Goal: Task Accomplishment & Management: Use online tool/utility

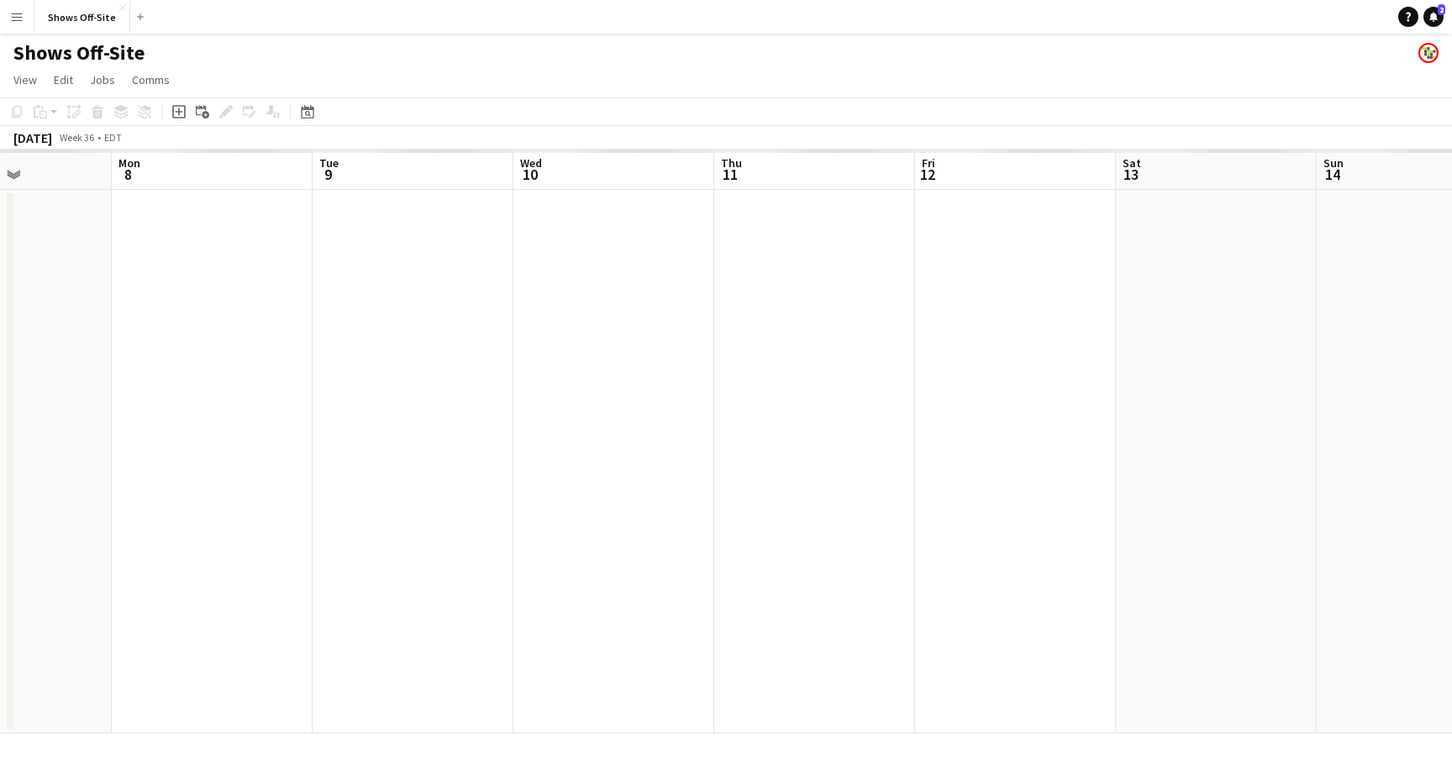
scroll to position [0, 386]
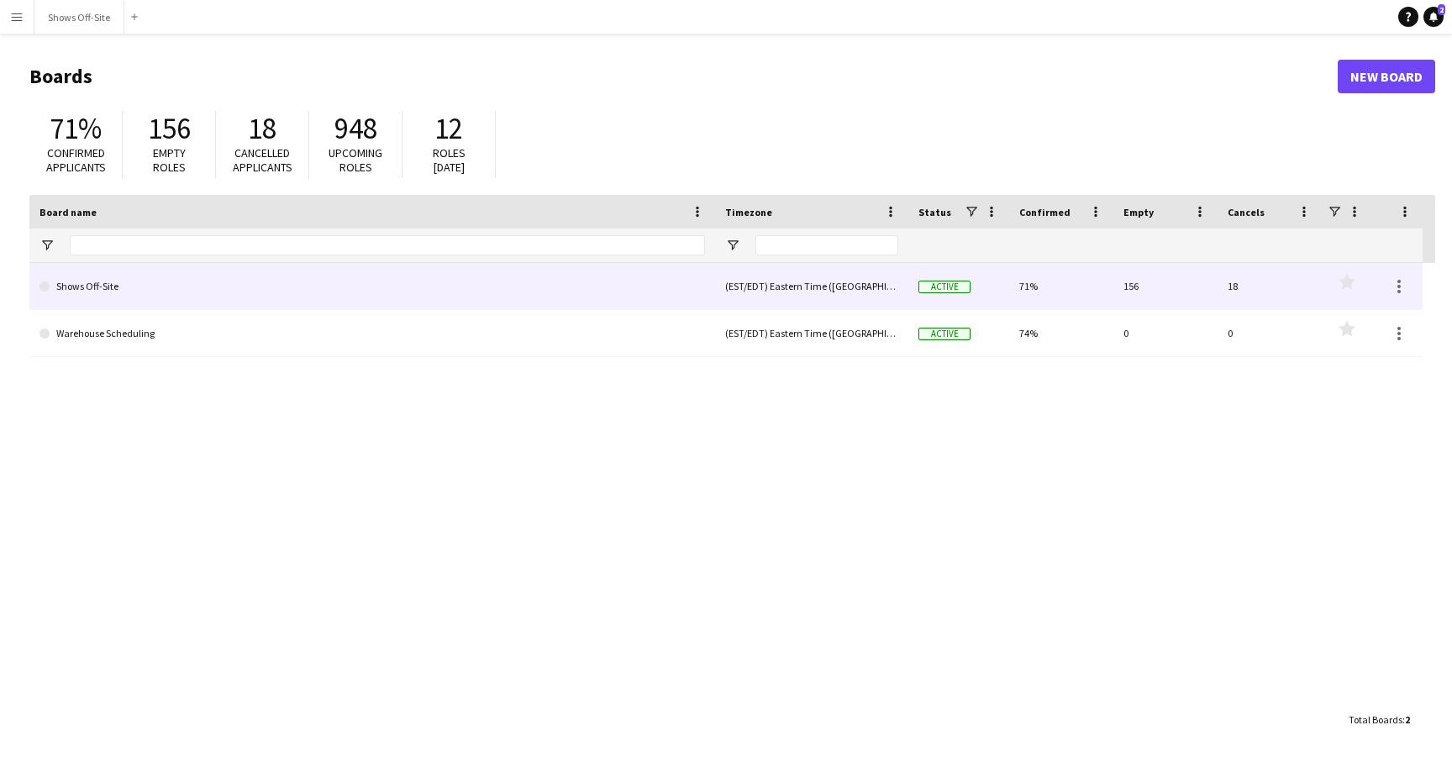
click at [120, 283] on link "Shows Off-Site" at bounding box center [373, 286] width 666 height 47
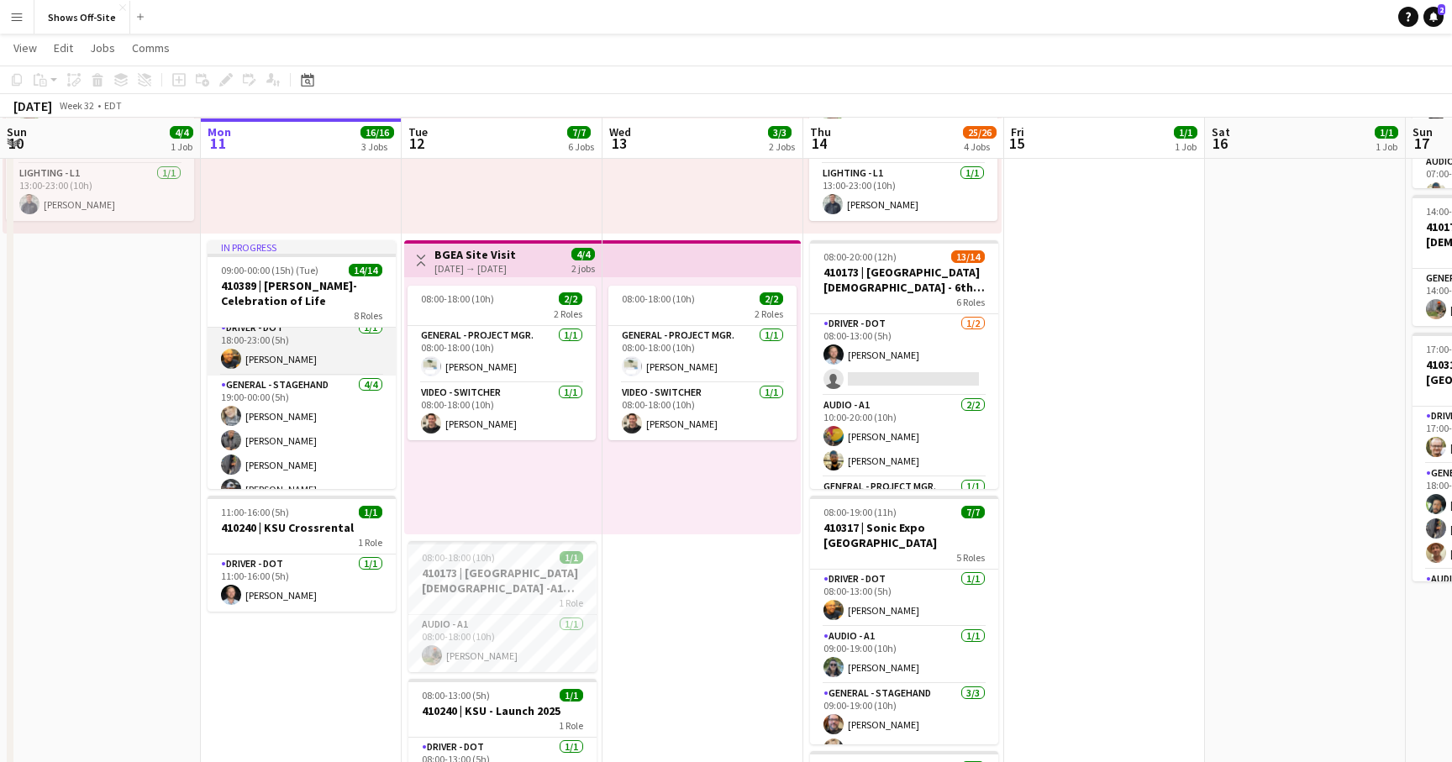
scroll to position [442, 0]
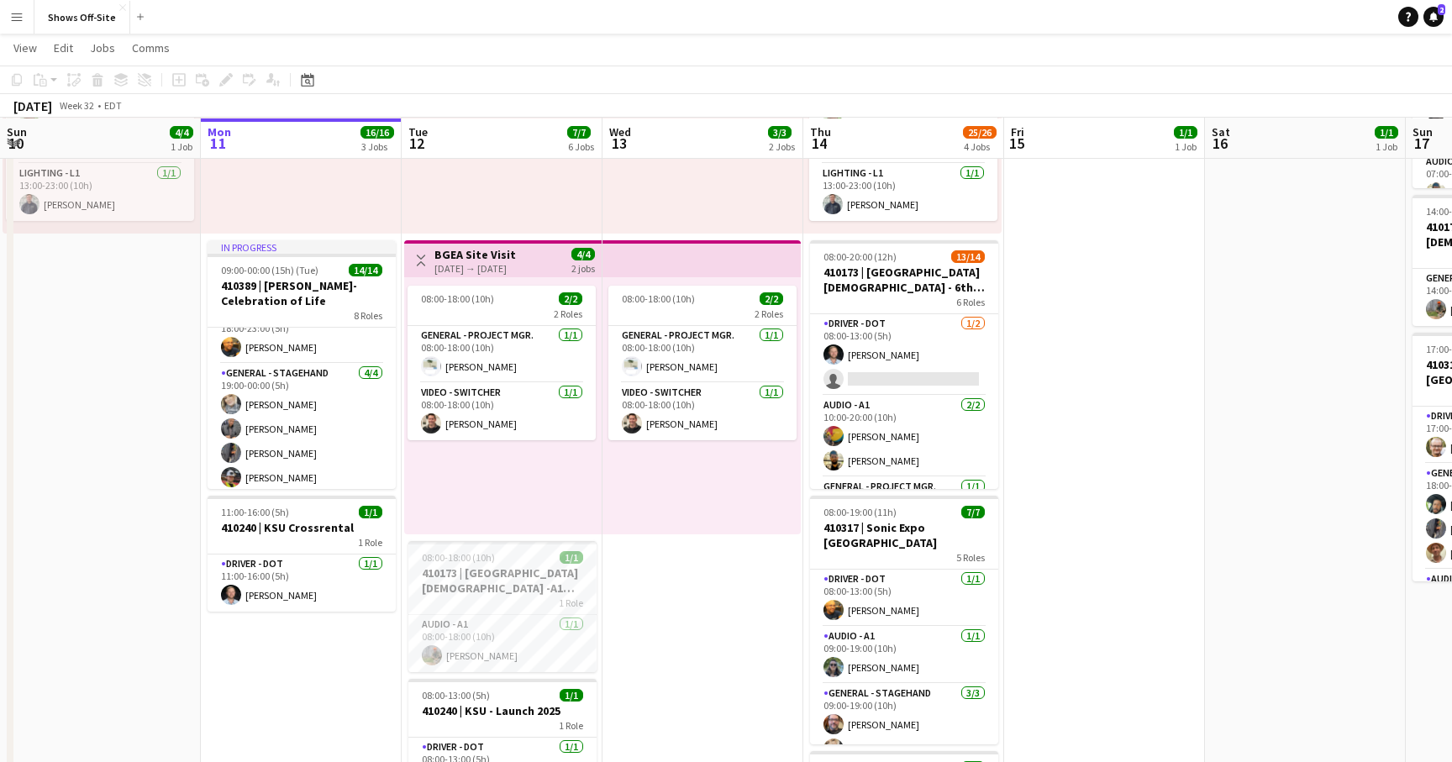
click at [714, 584] on app-date-cell "08:00-18:00 (10h) 1/1 1 Role Lighting - L1 1/1 08:00-18:00 (10h) Jake Wright 08…" at bounding box center [703, 529] width 201 height 1192
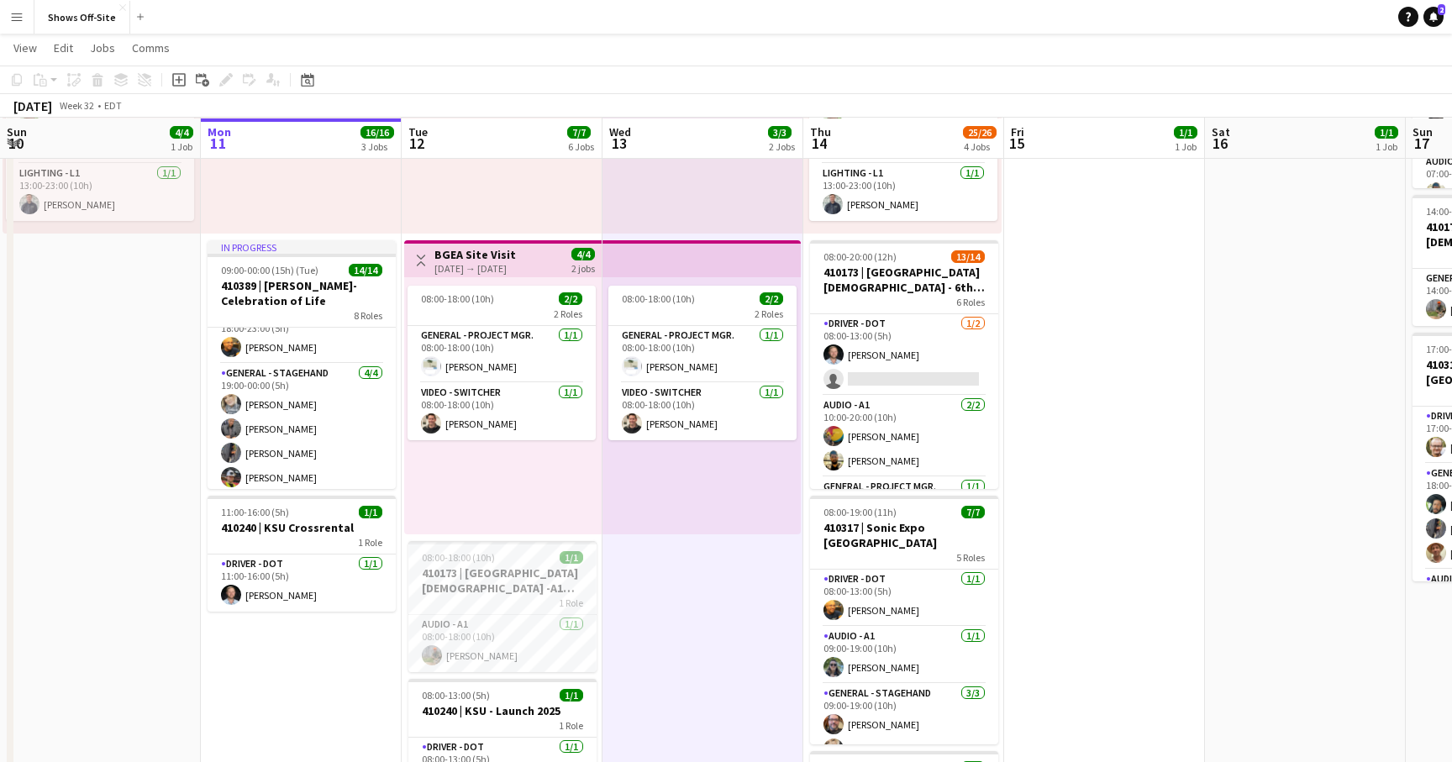
click at [1156, 531] on app-date-cell "14:00-00:00 (10h) (Sat) 1/1 410173 | North Point Community Church - 6th Grade F…" at bounding box center [1104, 529] width 201 height 1192
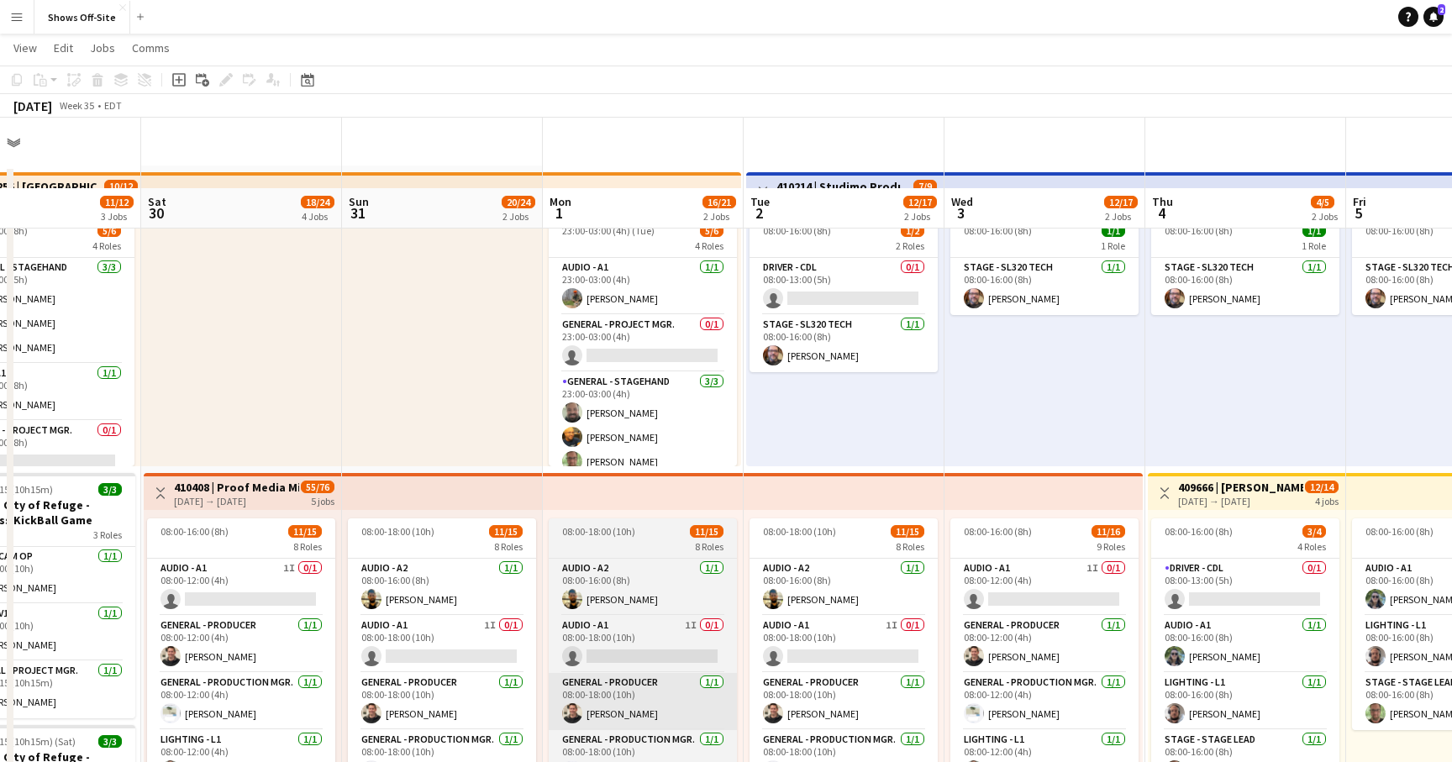
scroll to position [0, 0]
